Goal: Navigation & Orientation: Find specific page/section

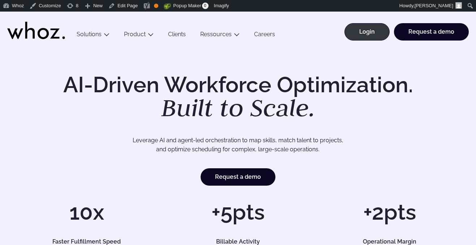
click at [179, 36] on link "Clients" at bounding box center [177, 36] width 32 height 10
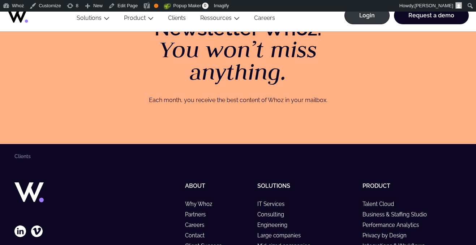
scroll to position [1178, 0]
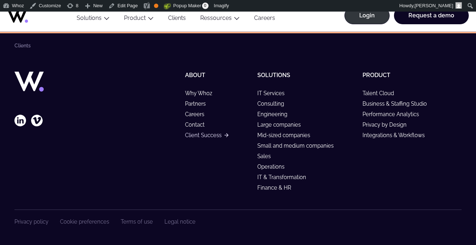
click at [210, 135] on link "Client Success" at bounding box center [206, 135] width 43 height 6
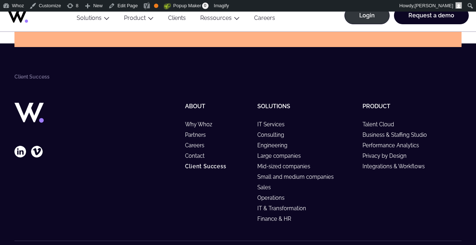
scroll to position [2396, 0]
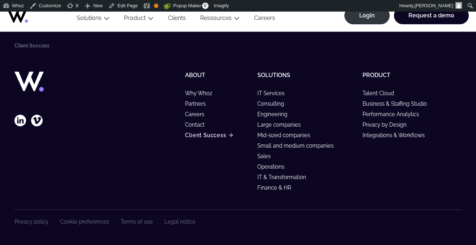
click at [213, 133] on link "Client Success" at bounding box center [209, 135] width 48 height 6
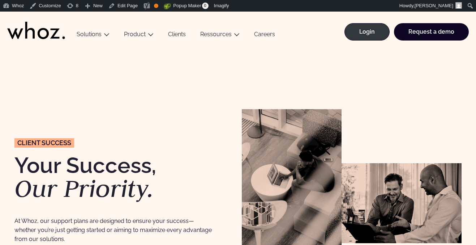
click at [180, 35] on link "Clients" at bounding box center [177, 36] width 32 height 10
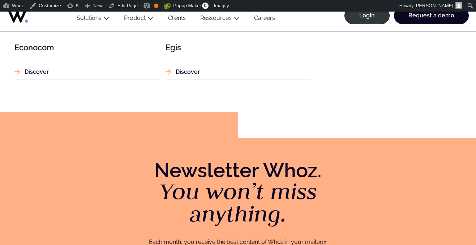
scroll to position [1178, 0]
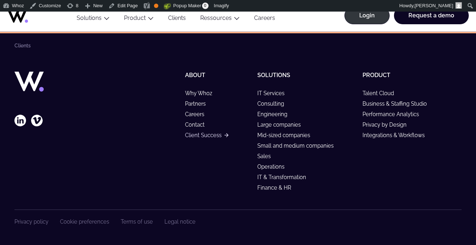
click at [211, 136] on link "Client Success" at bounding box center [206, 135] width 43 height 6
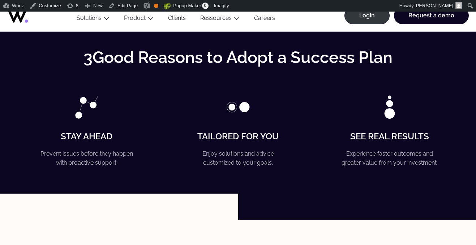
scroll to position [922, 0]
